Goal: Information Seeking & Learning: Learn about a topic

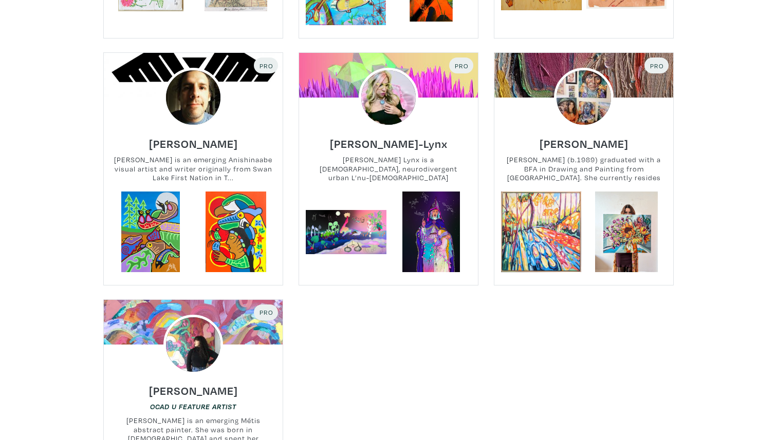
scroll to position [728, 0]
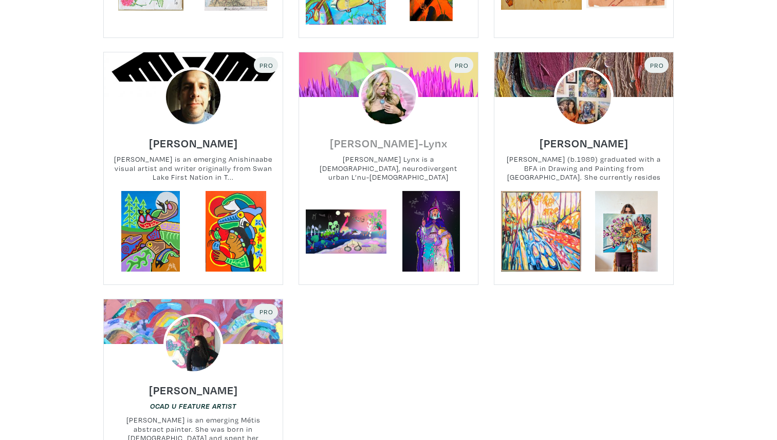
click at [436, 136] on h6 "[PERSON_NAME]-Lynx" at bounding box center [389, 143] width 118 height 14
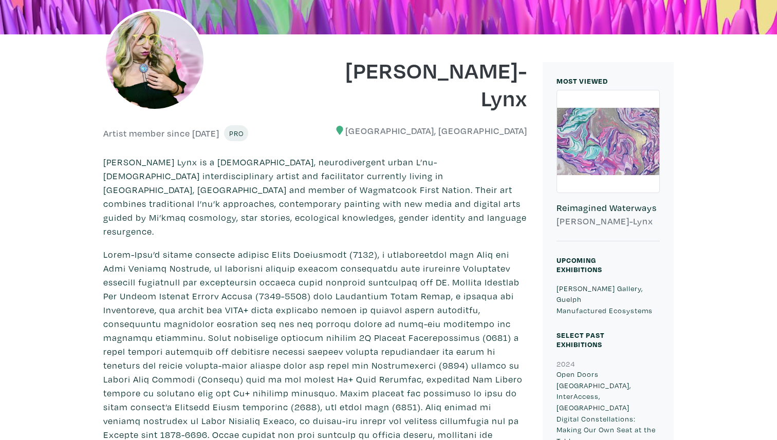
scroll to position [206, 0]
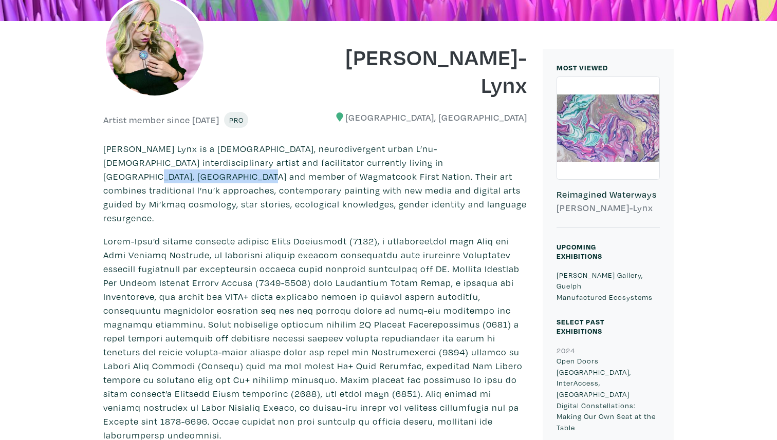
drag, startPoint x: 382, startPoint y: 164, endPoint x: 490, endPoint y: 166, distance: 108.4
click at [492, 166] on p "Amanda Amour Lynx is a Two Spirit, neurodivergent urban L’nu-Scottish interdisc…" at bounding box center [315, 183] width 424 height 83
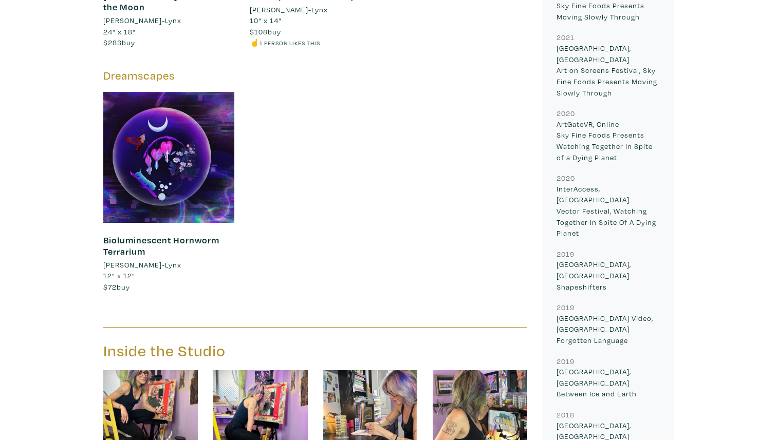
scroll to position [1703, 0]
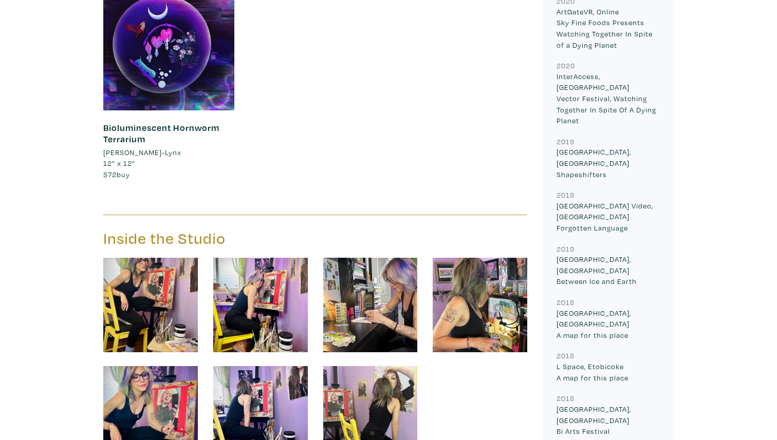
click at [206, 122] on link "Bioluminescent Hornworm Terrarium" at bounding box center [161, 133] width 116 height 23
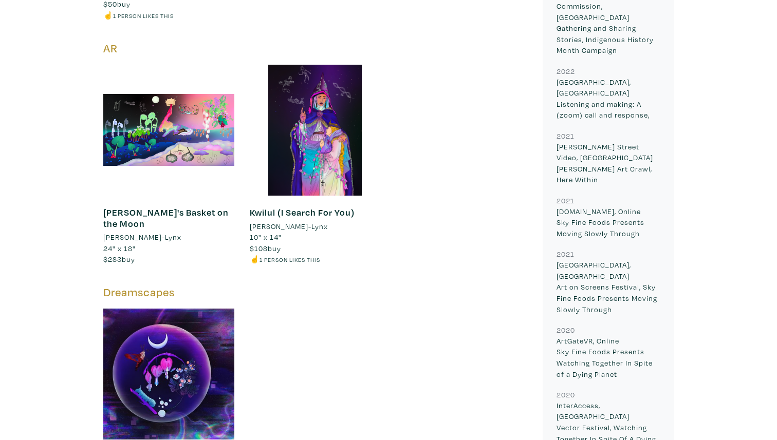
scroll to position [1340, 0]
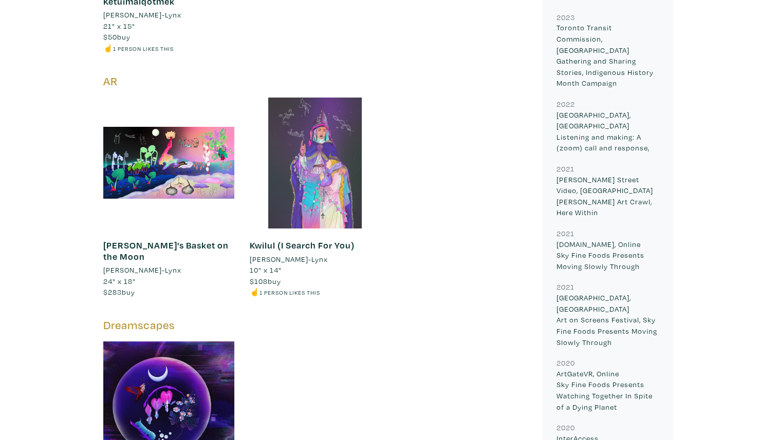
click at [341, 136] on div at bounding box center [315, 163] width 131 height 131
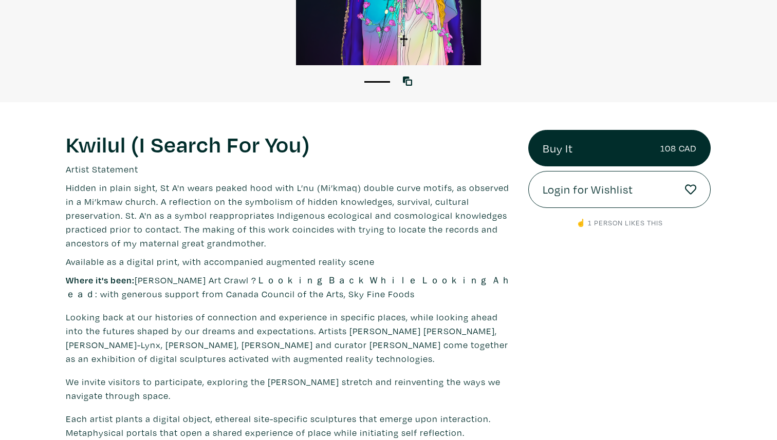
scroll to position [284, 0]
